Goal: Task Accomplishment & Management: Manage account settings

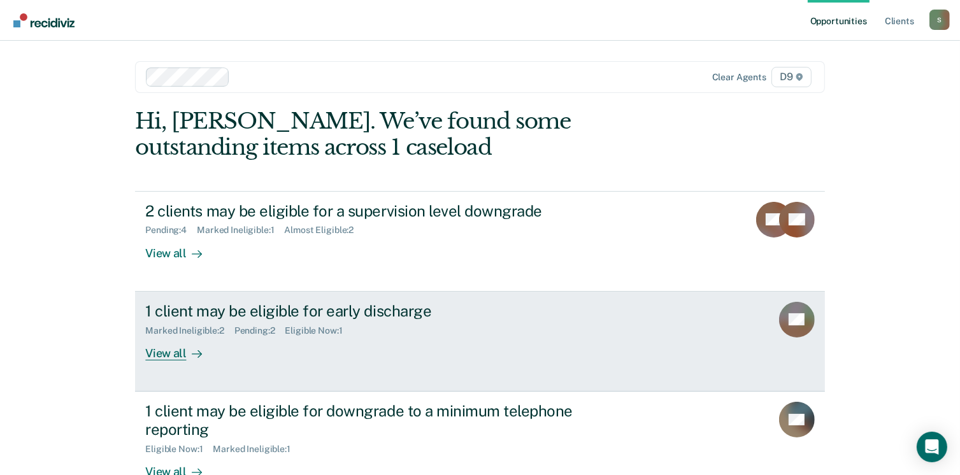
click at [167, 352] on div "View all" at bounding box center [180, 348] width 71 height 25
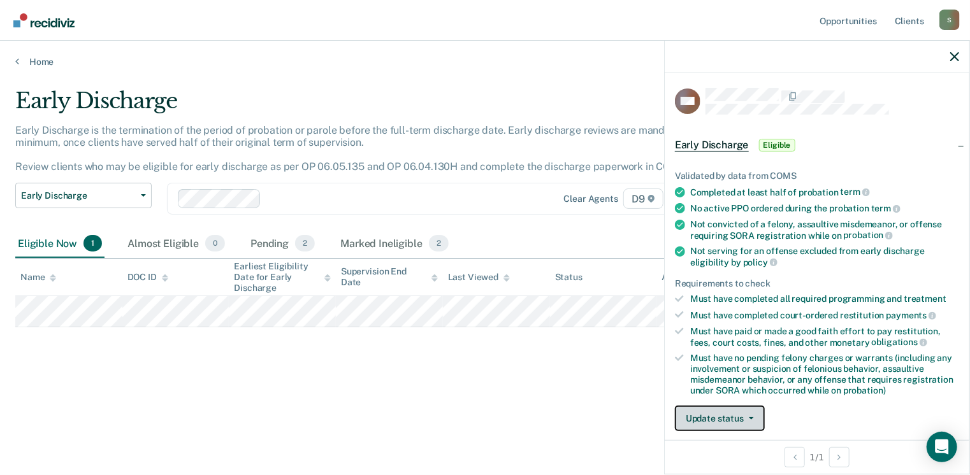
click at [729, 412] on button "Update status" at bounding box center [720, 418] width 90 height 25
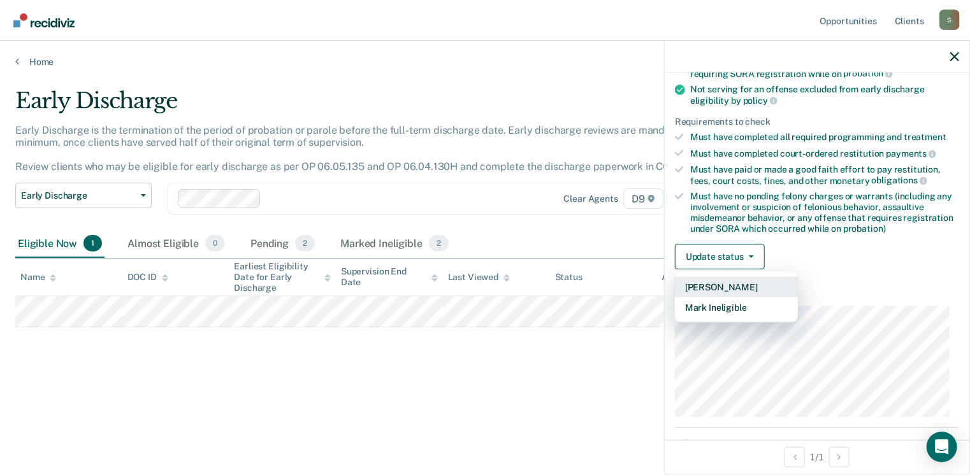
scroll to position [162, 0]
click at [744, 302] on button "Mark Ineligible" at bounding box center [736, 307] width 123 height 20
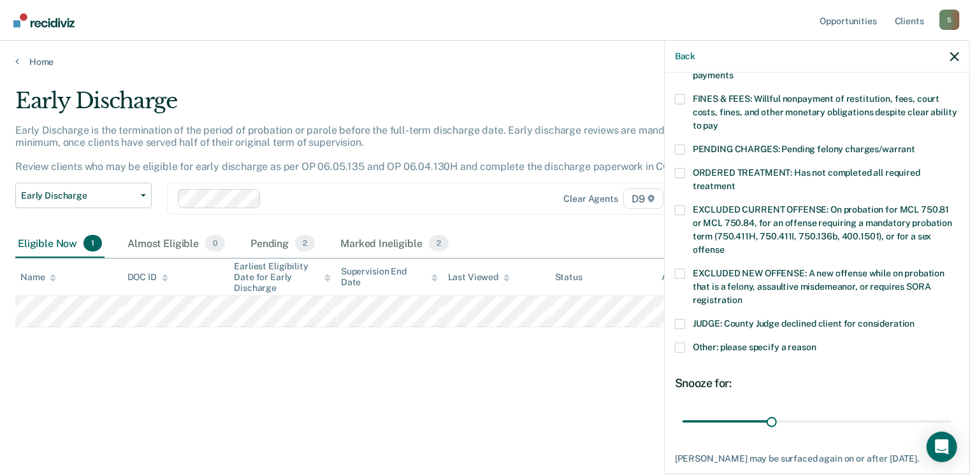
scroll to position [359, 0]
click at [677, 341] on span at bounding box center [680, 346] width 10 height 10
click at [816, 341] on input "Other: please specify a reason" at bounding box center [816, 341] width 0 height 0
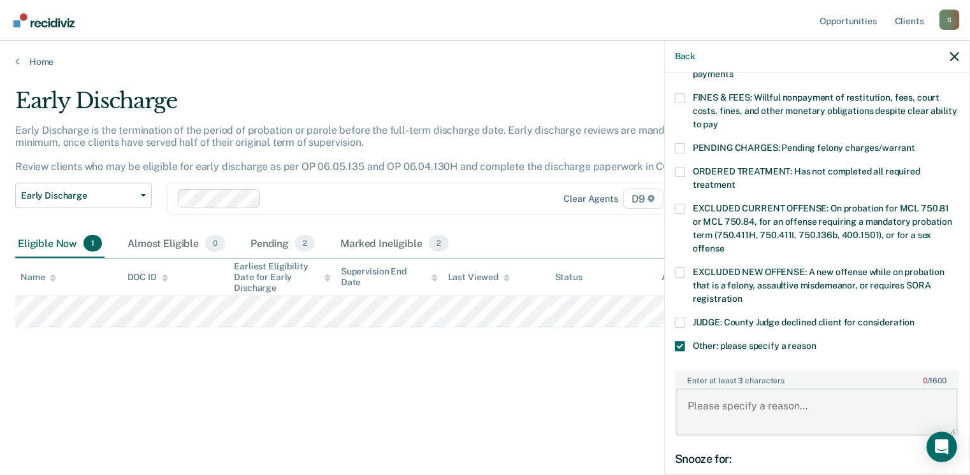
click at [706, 402] on textarea "Enter at least 3 characters 0 / 1600" at bounding box center [817, 412] width 282 height 47
type textarea "h"
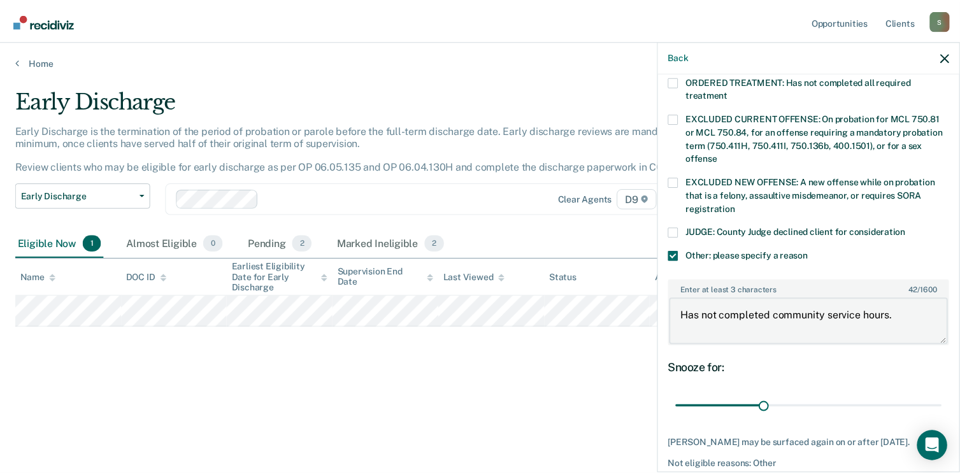
scroll to position [491, 0]
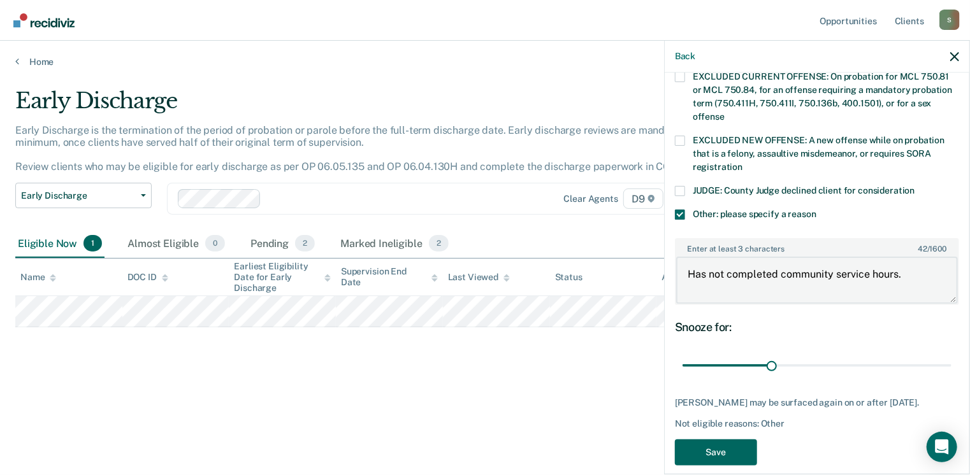
type textarea "Has not completed community service hours."
click at [727, 442] on button "Save" at bounding box center [716, 453] width 82 height 26
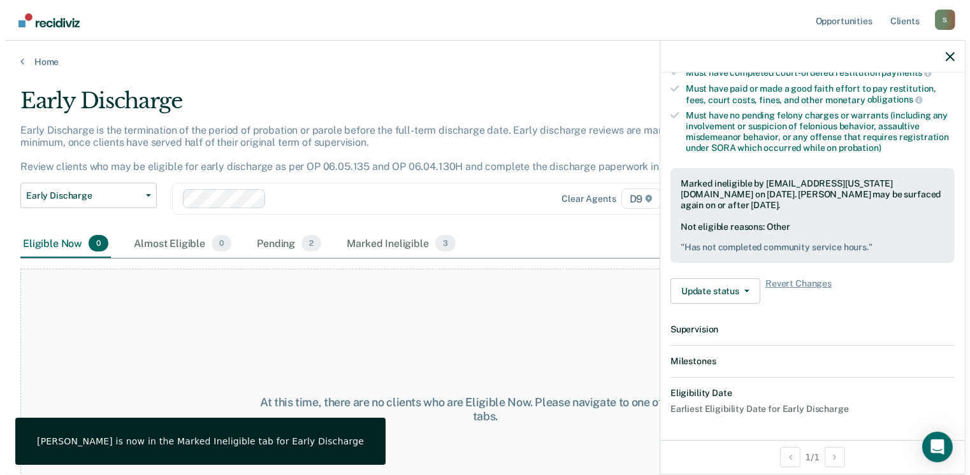
scroll to position [382, 0]
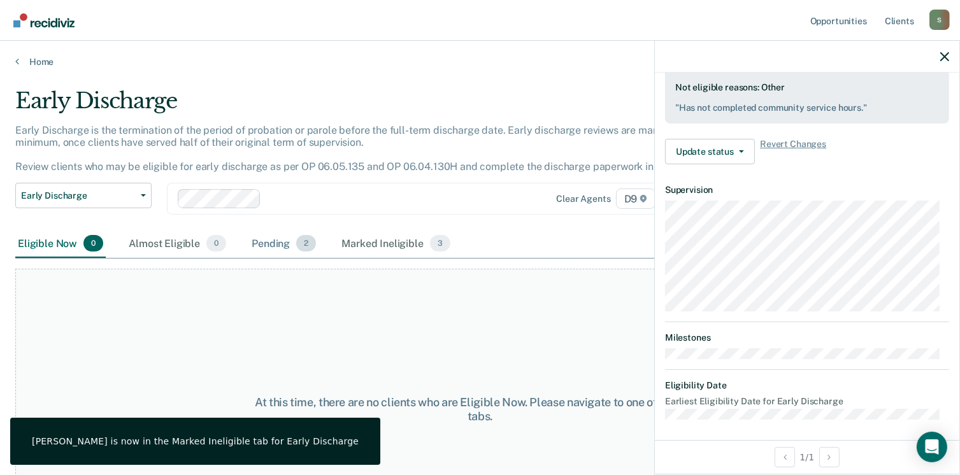
click at [262, 240] on div "Pending 2" at bounding box center [283, 244] width 69 height 28
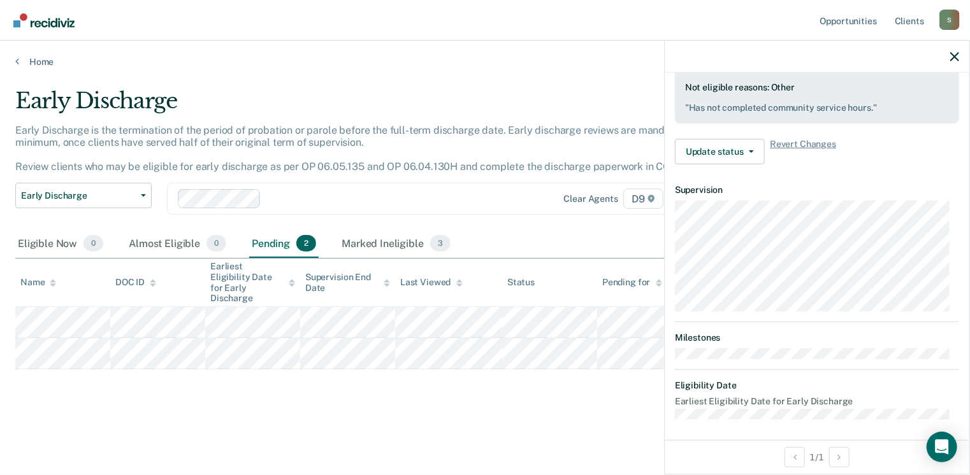
scroll to position [329, 0]
